Goal: Use online tool/utility: Use online tool/utility

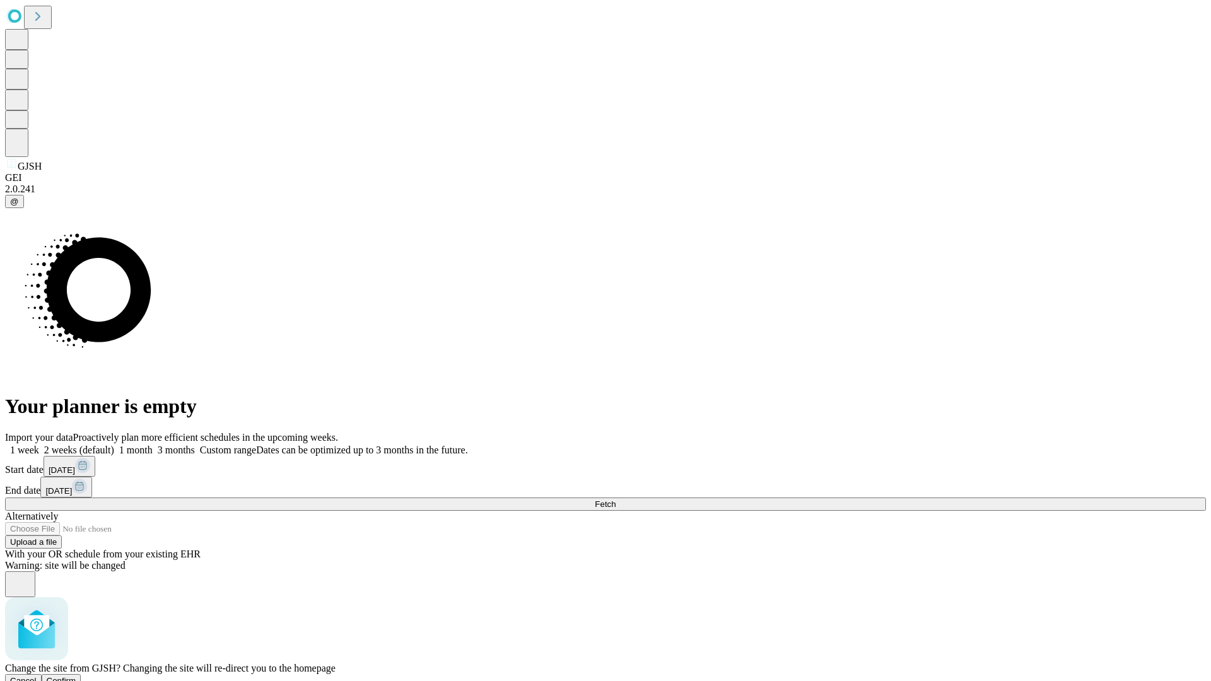
click at [76, 676] on span "Confirm" at bounding box center [62, 680] width 30 height 9
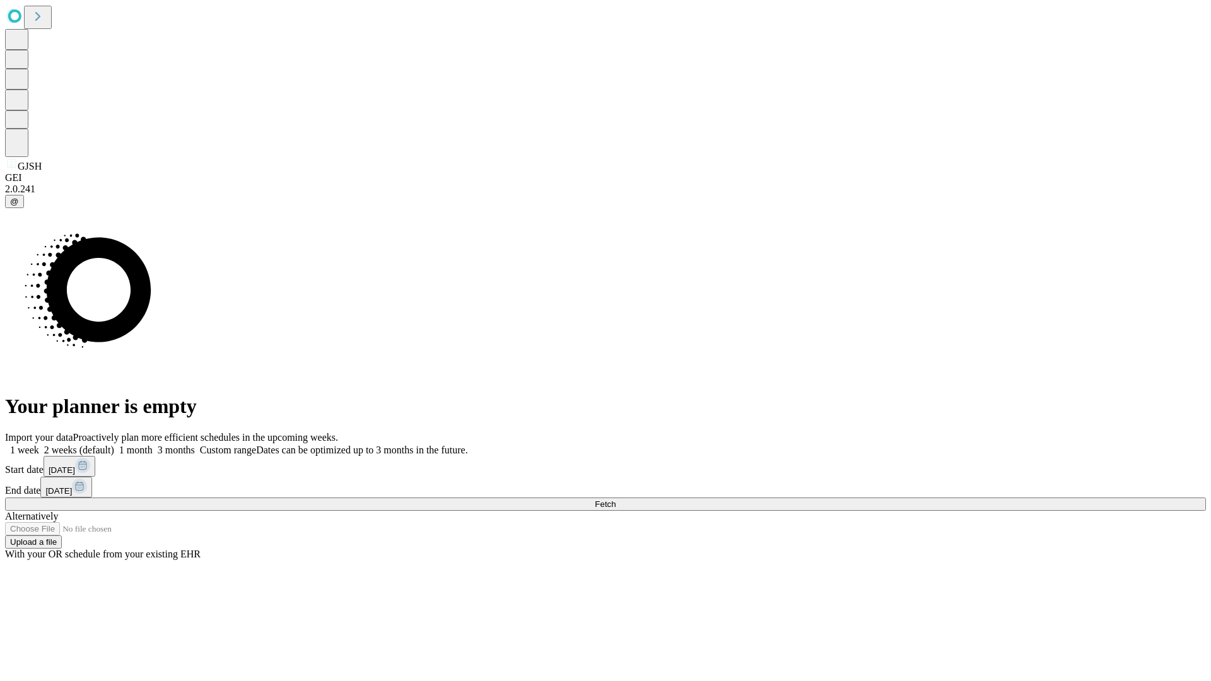
click at [153, 444] on label "1 month" at bounding box center [133, 449] width 38 height 11
click at [615, 499] on span "Fetch" at bounding box center [605, 503] width 21 height 9
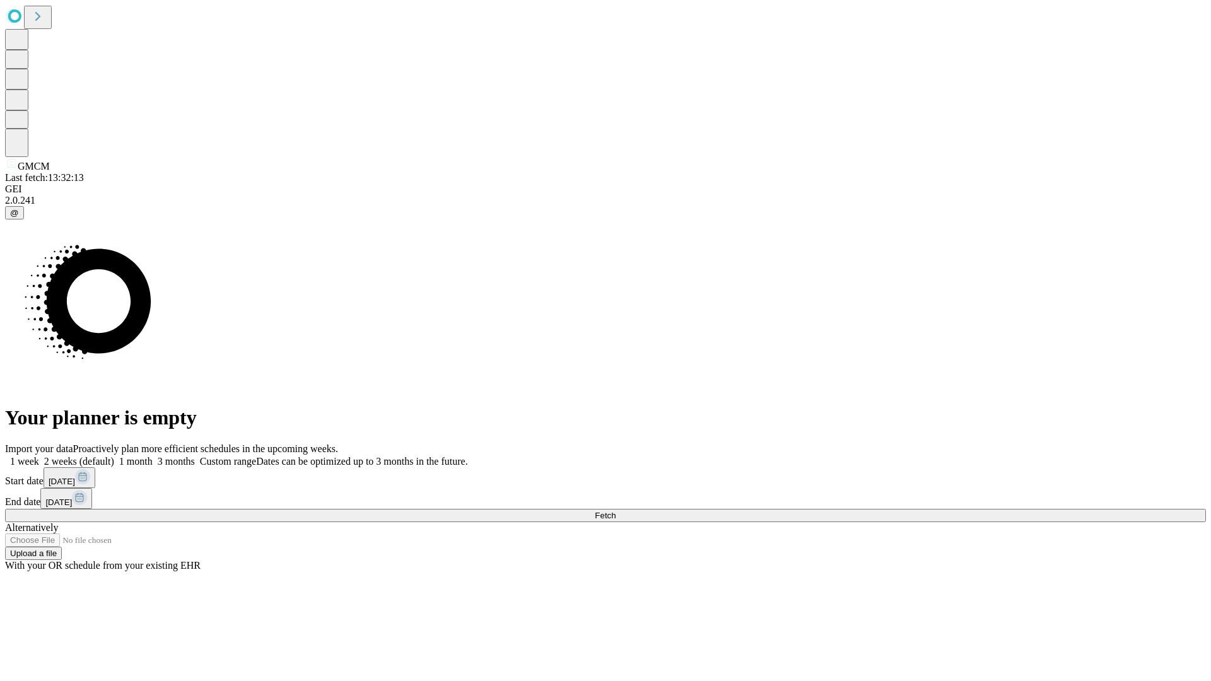
click at [153, 456] on label "1 month" at bounding box center [133, 461] width 38 height 11
click at [615, 511] on span "Fetch" at bounding box center [605, 515] width 21 height 9
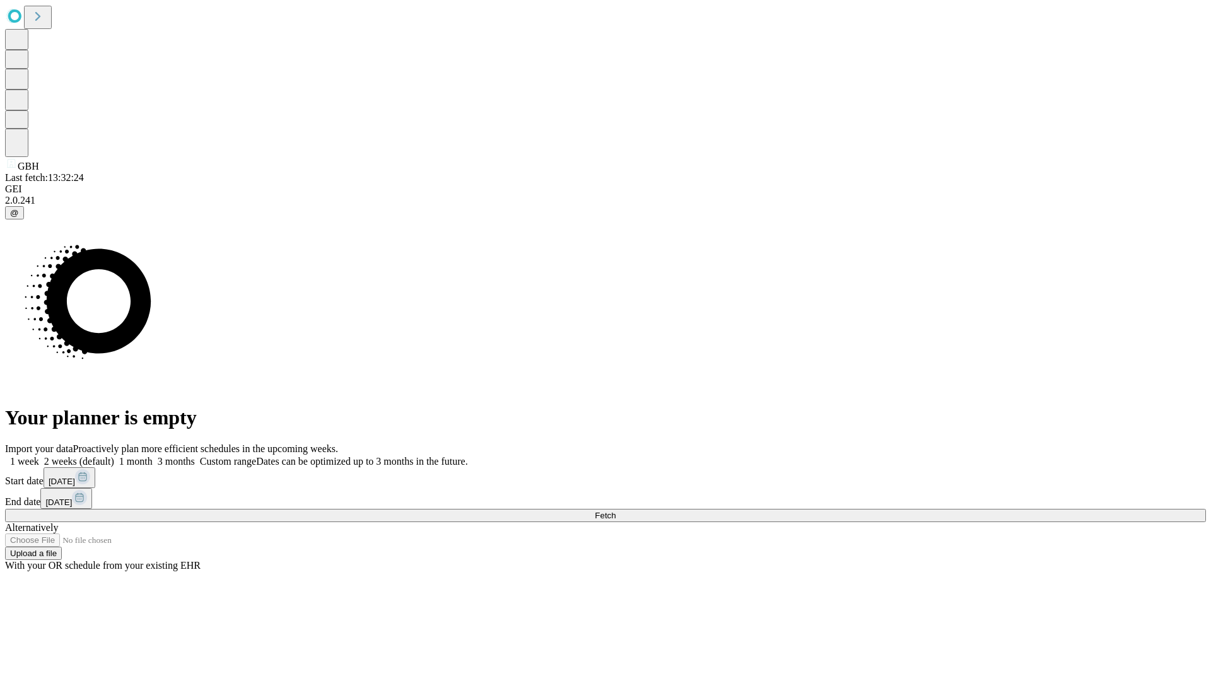
click at [153, 456] on label "1 month" at bounding box center [133, 461] width 38 height 11
click at [615, 511] on span "Fetch" at bounding box center [605, 515] width 21 height 9
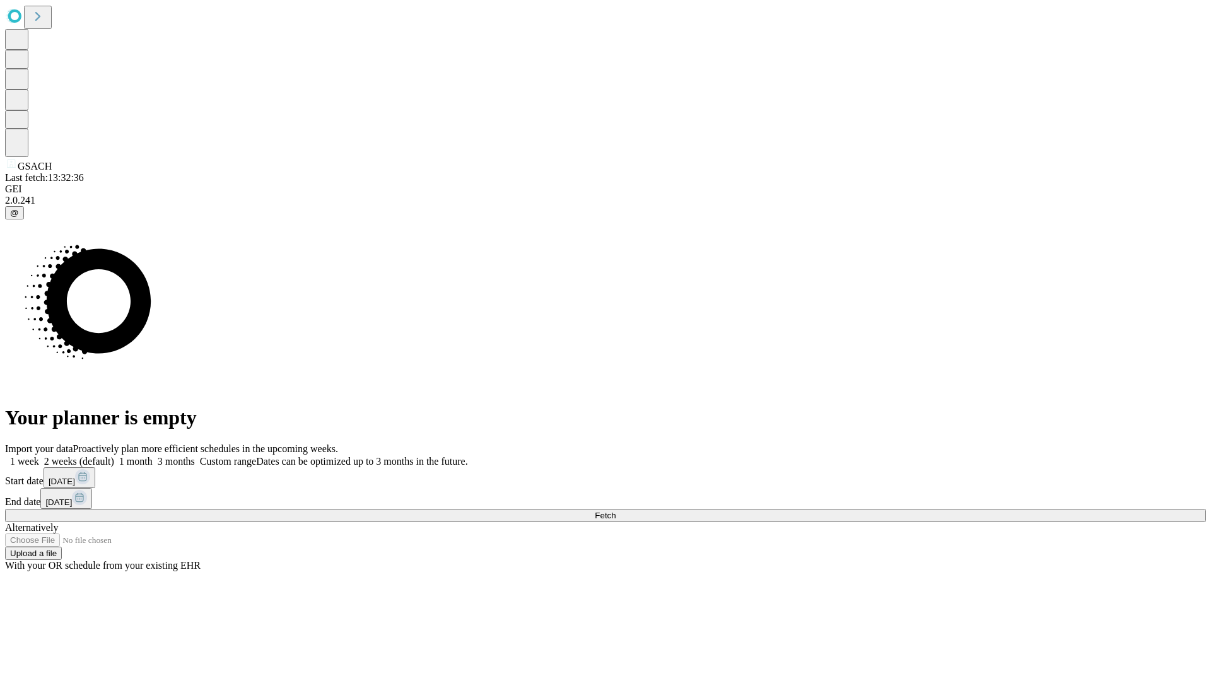
click at [153, 456] on label "1 month" at bounding box center [133, 461] width 38 height 11
click at [615, 511] on span "Fetch" at bounding box center [605, 515] width 21 height 9
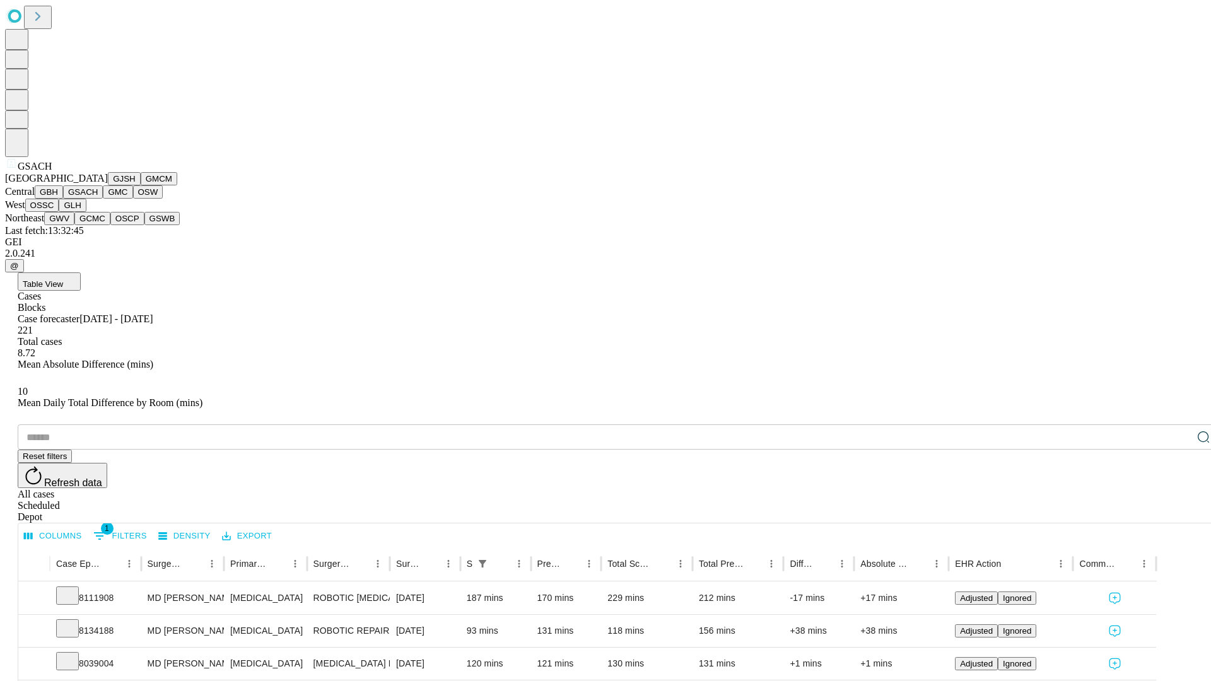
click at [103, 199] on button "GMC" at bounding box center [118, 191] width 30 height 13
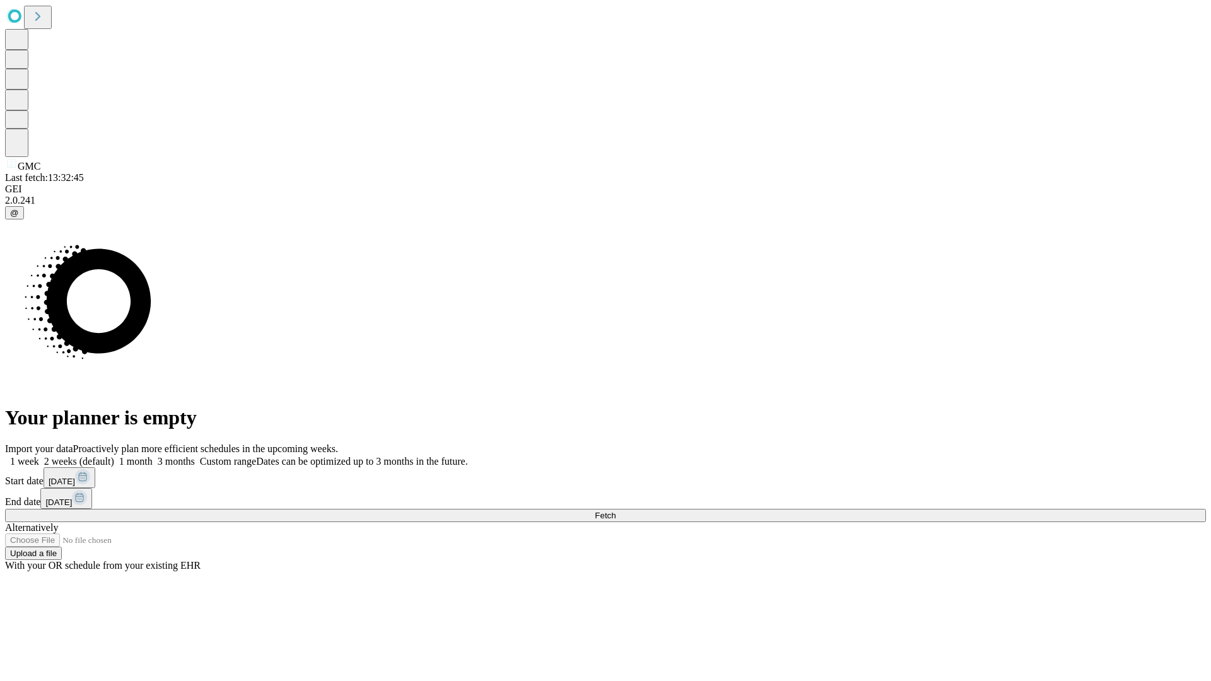
click at [153, 456] on label "1 month" at bounding box center [133, 461] width 38 height 11
click at [615, 511] on span "Fetch" at bounding box center [605, 515] width 21 height 9
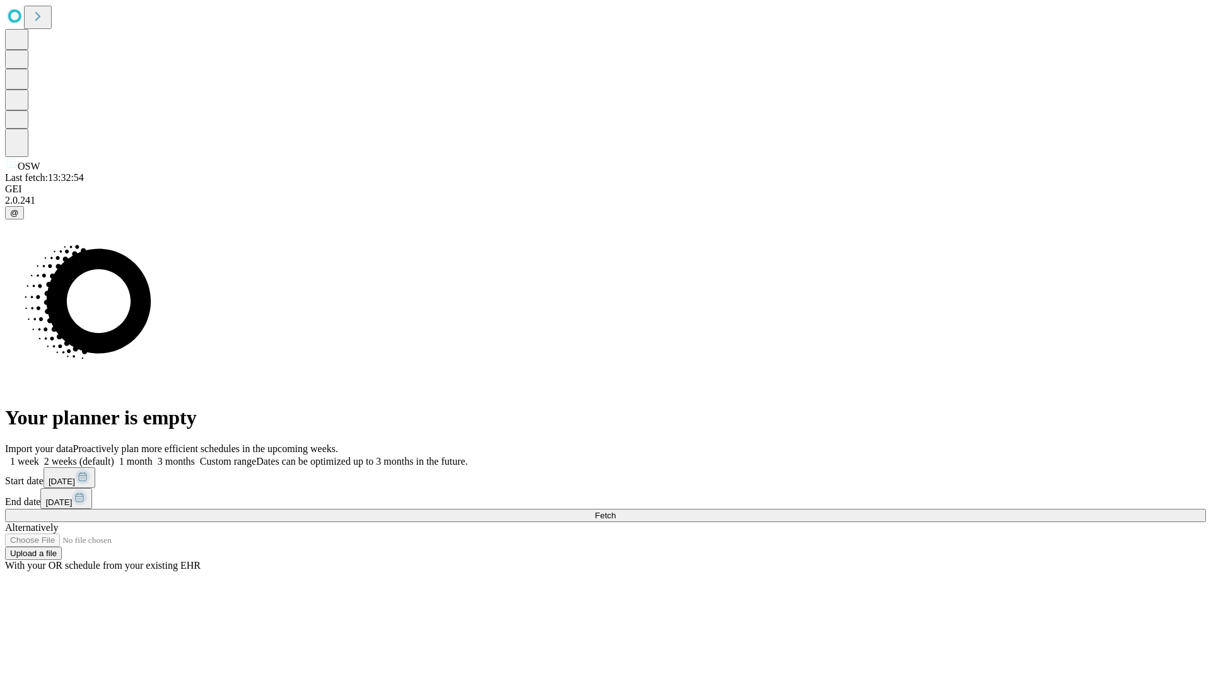
click at [615, 511] on span "Fetch" at bounding box center [605, 515] width 21 height 9
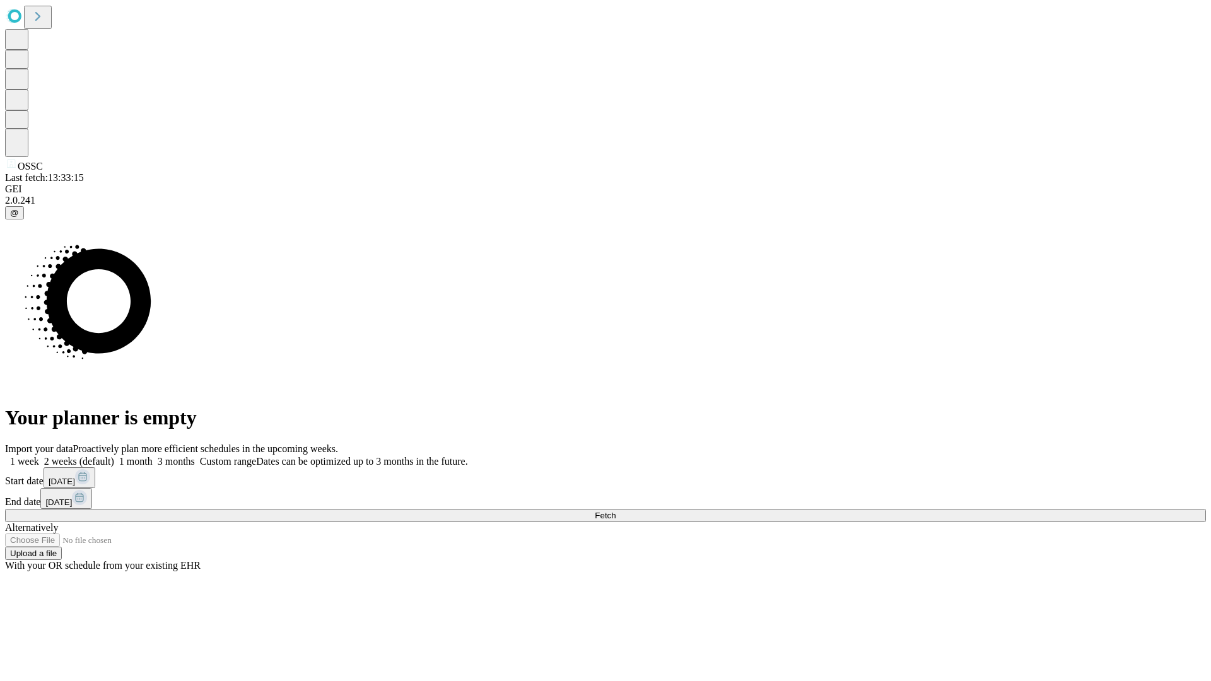
click at [153, 456] on label "1 month" at bounding box center [133, 461] width 38 height 11
click at [615, 511] on span "Fetch" at bounding box center [605, 515] width 21 height 9
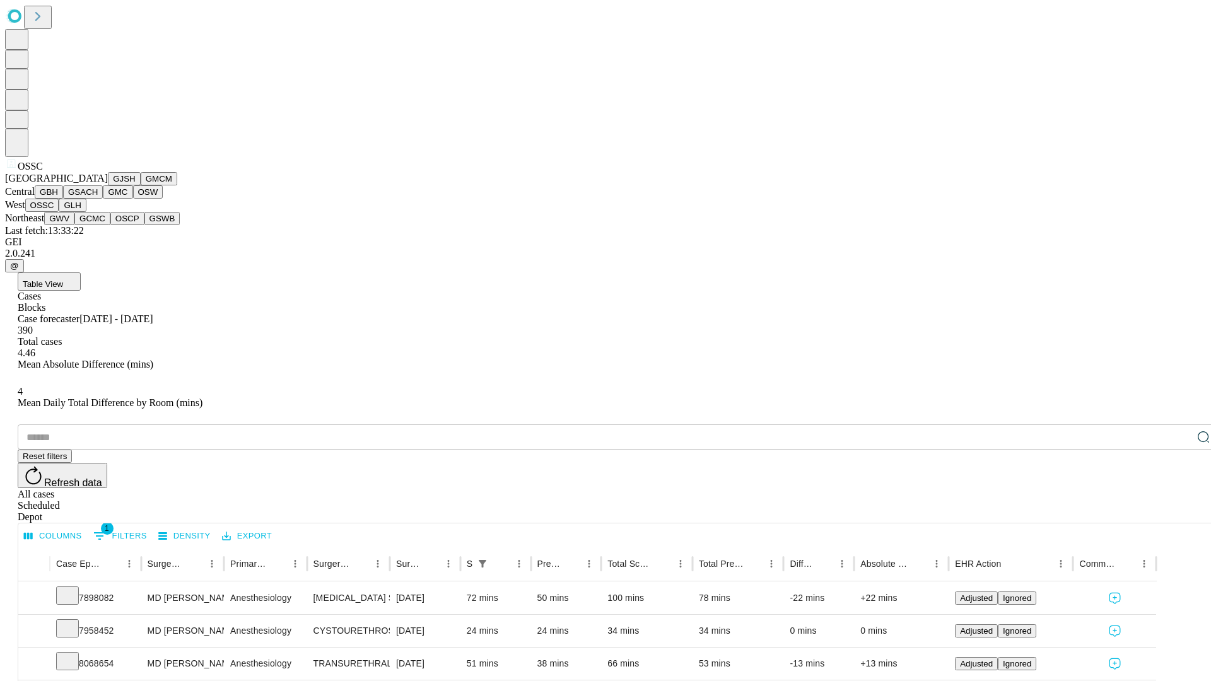
click at [86, 212] on button "GLH" at bounding box center [72, 205] width 27 height 13
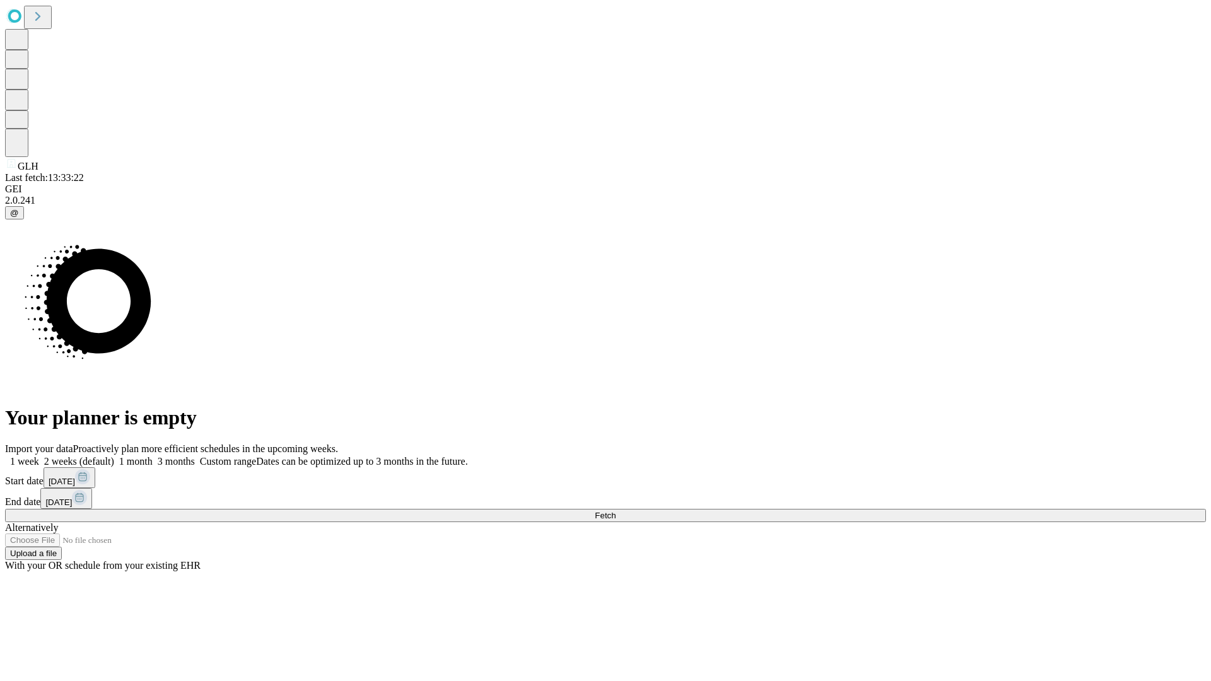
click at [153, 456] on label "1 month" at bounding box center [133, 461] width 38 height 11
click at [615, 511] on span "Fetch" at bounding box center [605, 515] width 21 height 9
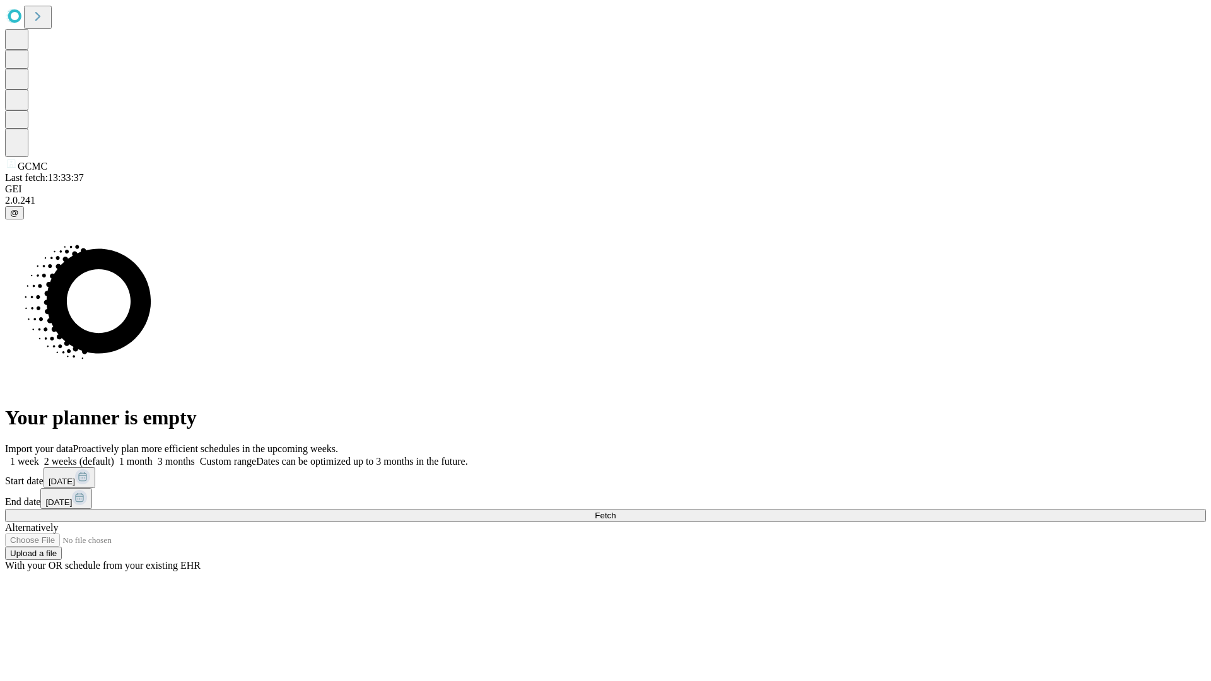
click at [615, 511] on span "Fetch" at bounding box center [605, 515] width 21 height 9
